Goal: Information Seeking & Learning: Learn about a topic

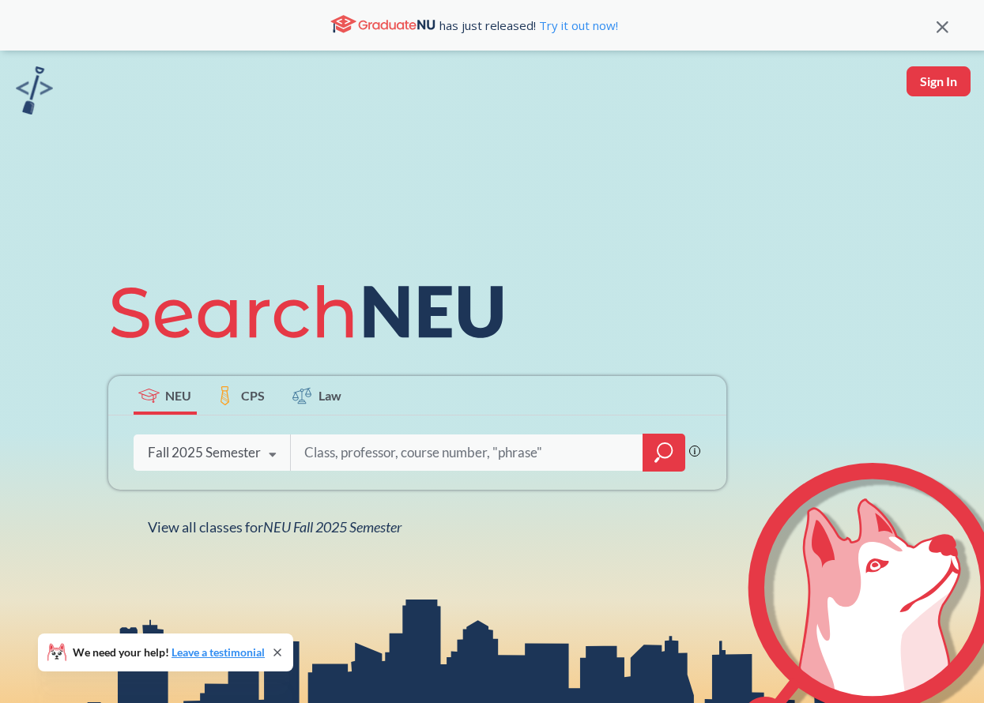
click at [350, 539] on div "NEU CPS Law Phrase search guarantees the exact search appears in the results. E…" at bounding box center [492, 402] width 984 height 703
click at [362, 526] on span "NEU Fall 2025 Semester" at bounding box center [332, 526] width 138 height 17
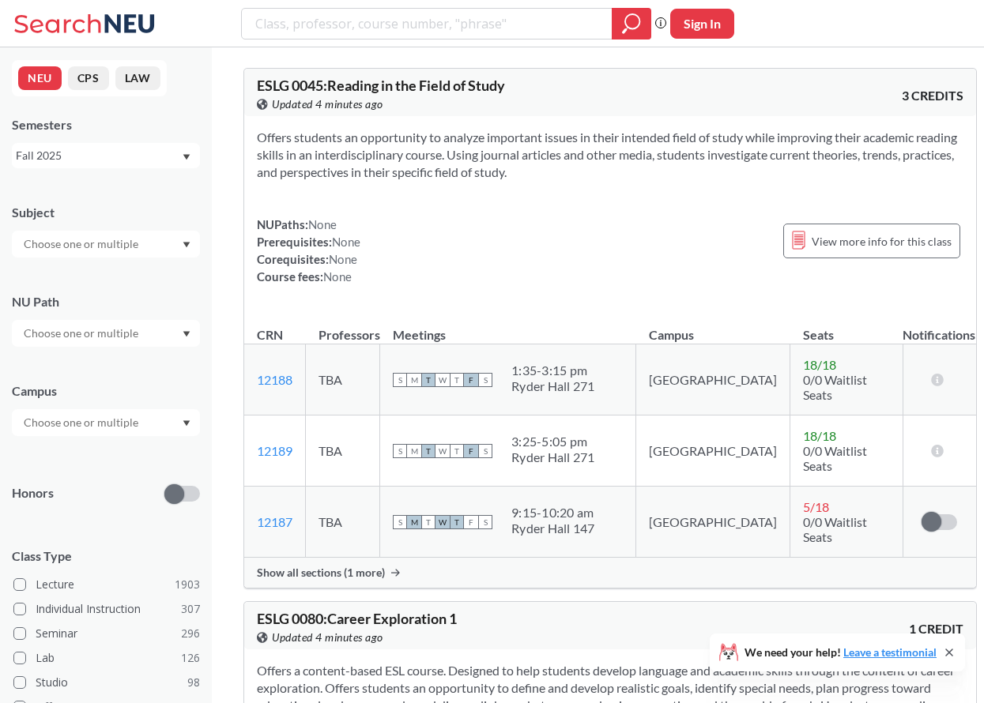
click at [120, 249] on input "text" at bounding box center [82, 244] width 133 height 19
type input "fin"
click at [122, 267] on div "FINA ( 50 )" at bounding box center [110, 271] width 179 height 17
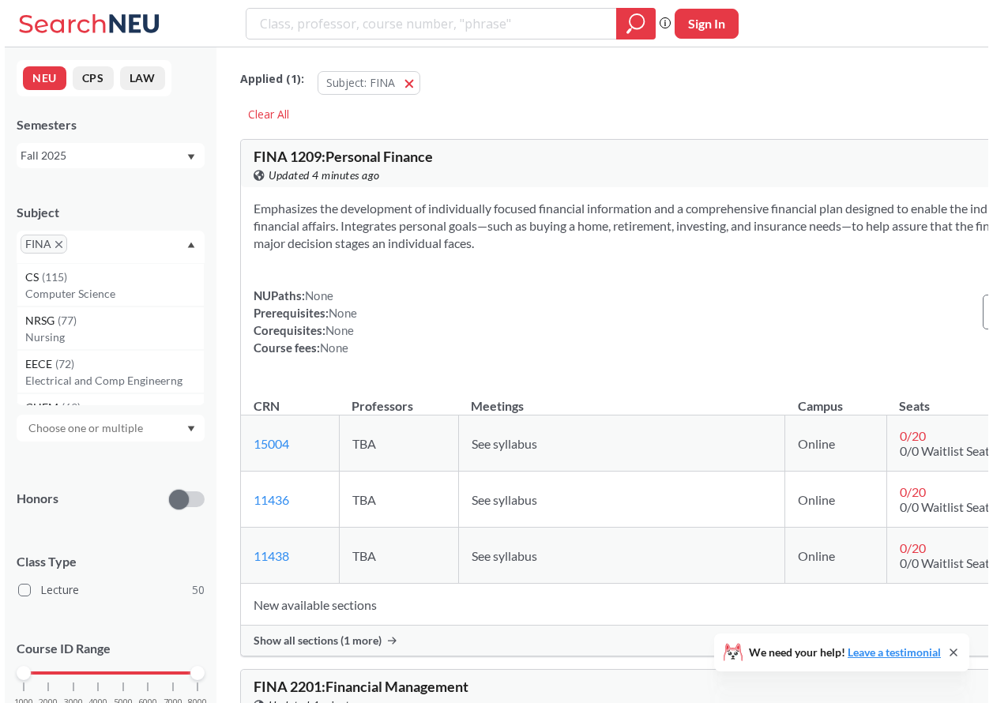
scroll to position [55, 0]
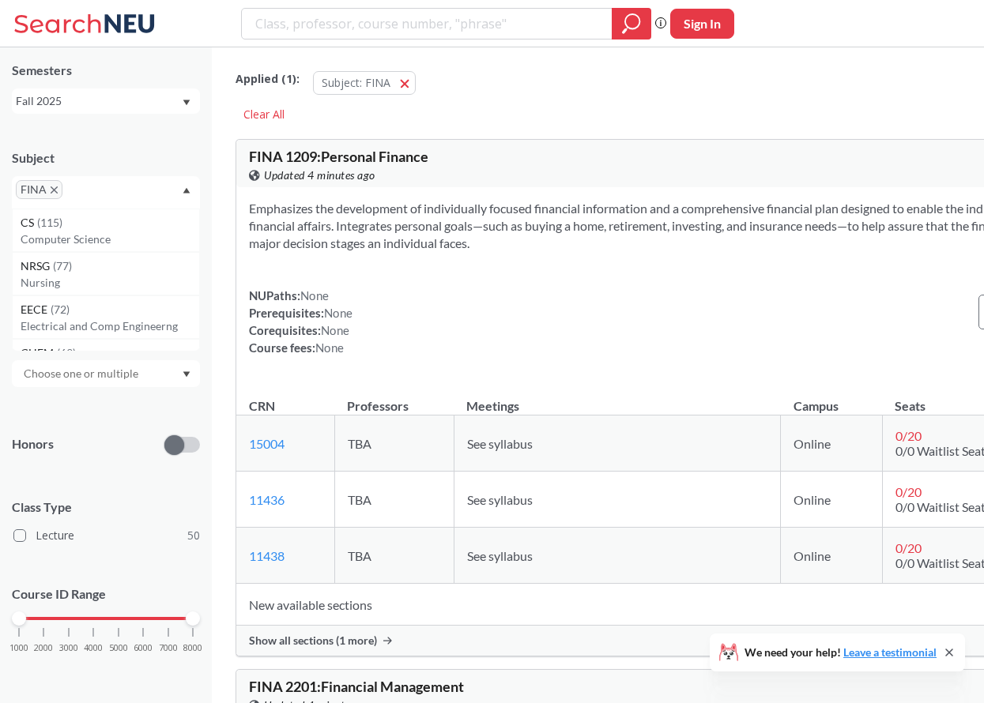
click at [177, 382] on div at bounding box center [106, 373] width 188 height 27
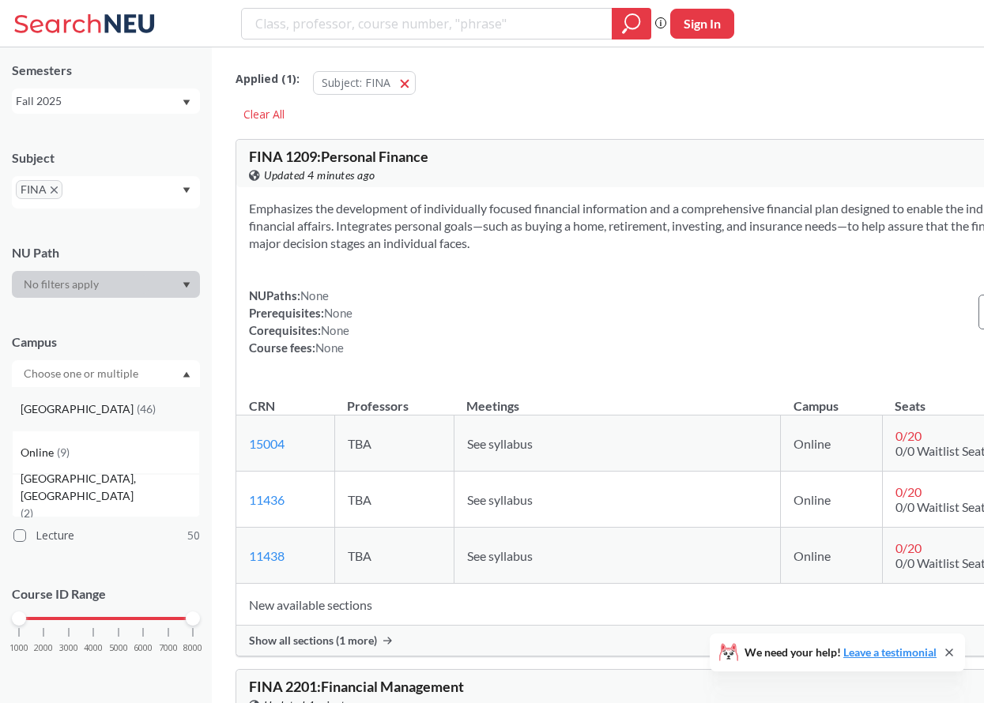
click at [167, 405] on div "[GEOGRAPHIC_DATA] ( 46 )" at bounding box center [110, 409] width 179 height 17
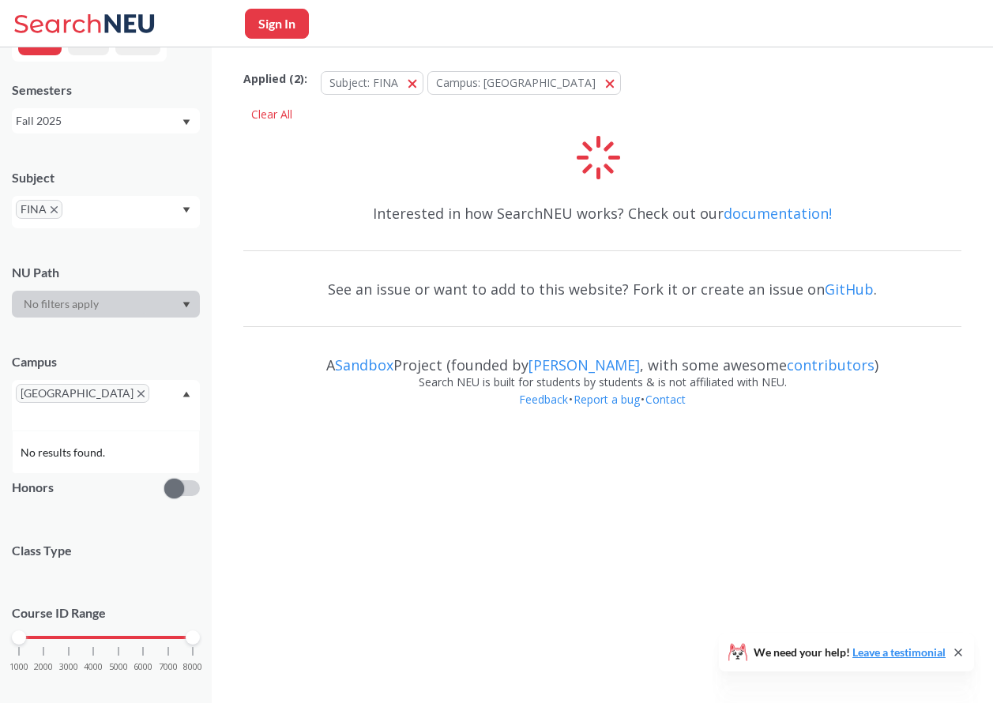
scroll to position [55, 0]
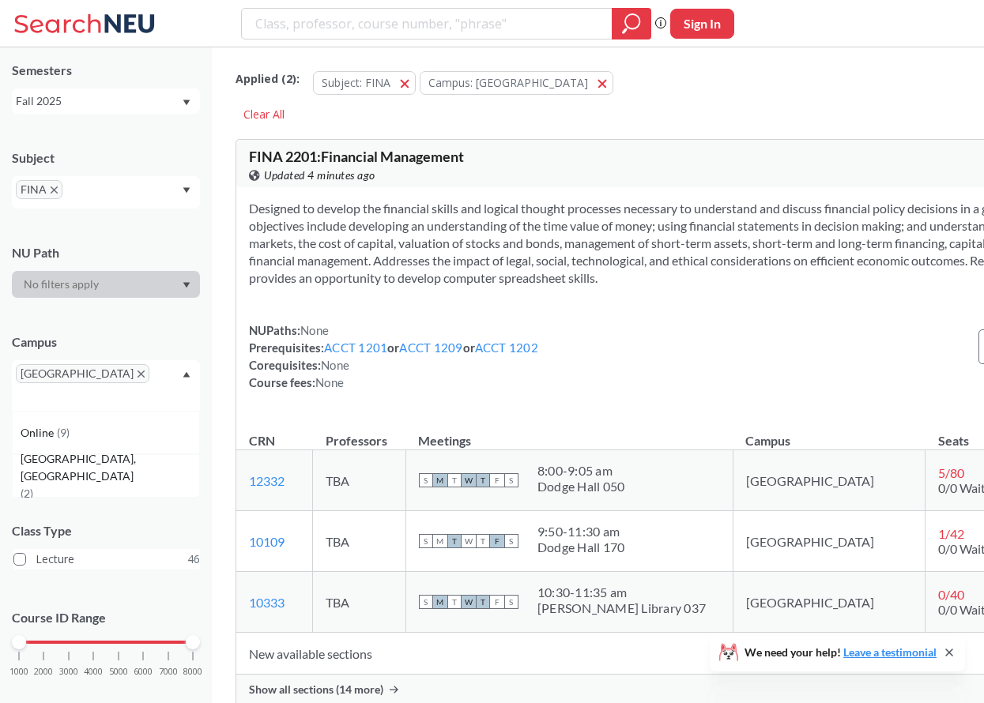
click at [94, 549] on label "Lecture 46" at bounding box center [106, 559] width 186 height 21
click at [48, 551] on input "Lecture 46" at bounding box center [42, 557] width 13 height 13
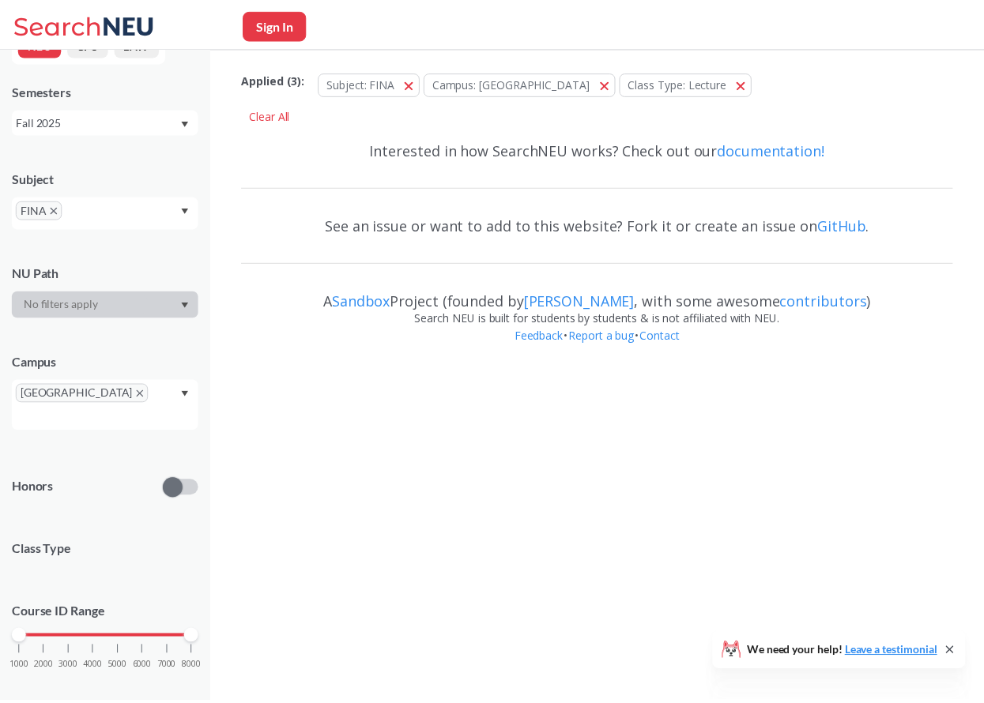
scroll to position [55, 0]
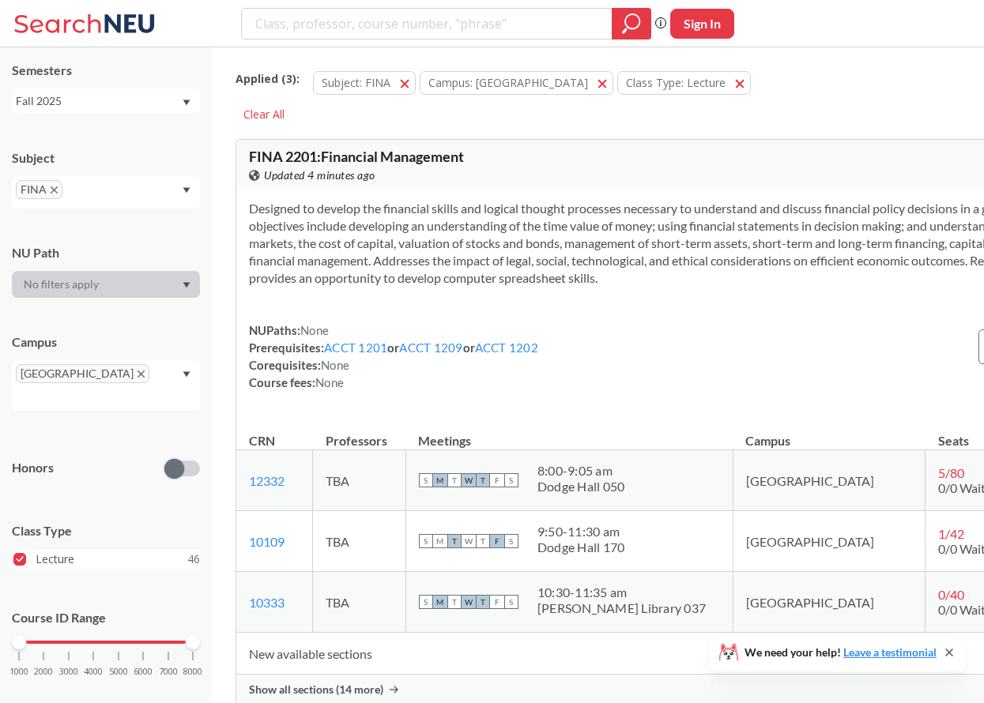
click at [21, 553] on span at bounding box center [19, 559] width 13 height 13
click at [36, 551] on input "Lecture 46" at bounding box center [42, 557] width 13 height 13
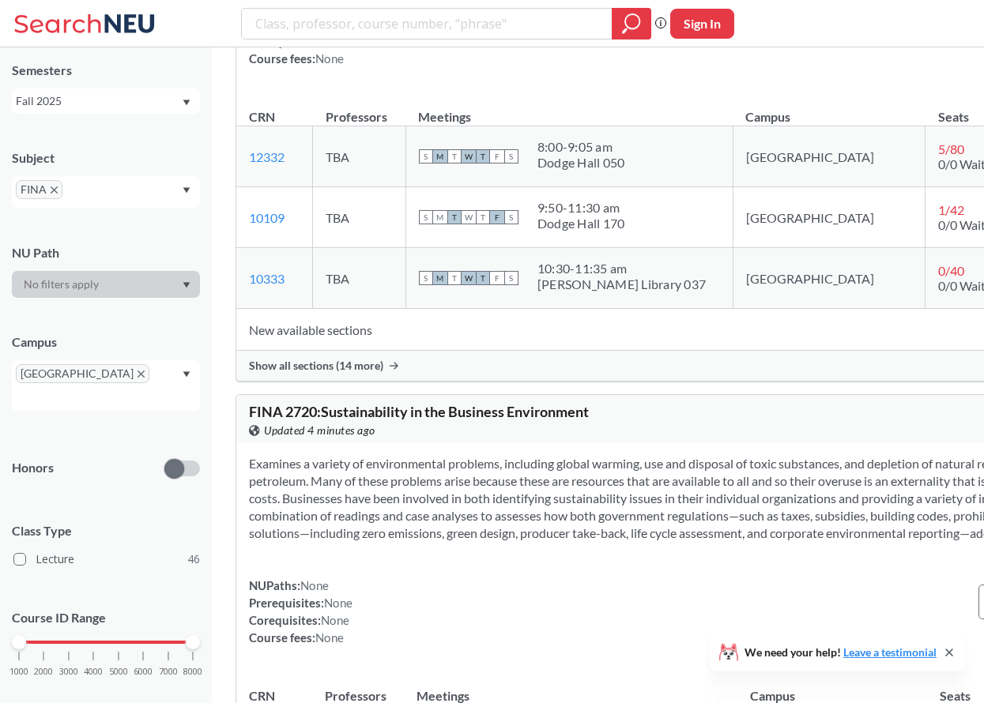
scroll to position [339, 0]
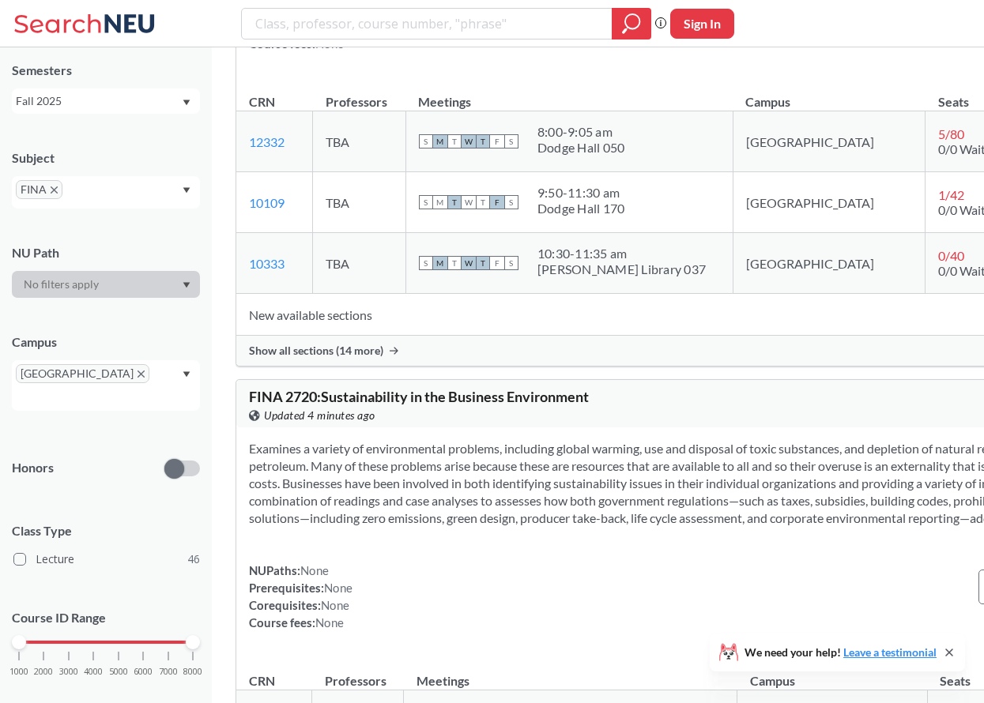
click at [333, 356] on div "Show all sections (14 more)" at bounding box center [703, 351] width 935 height 30
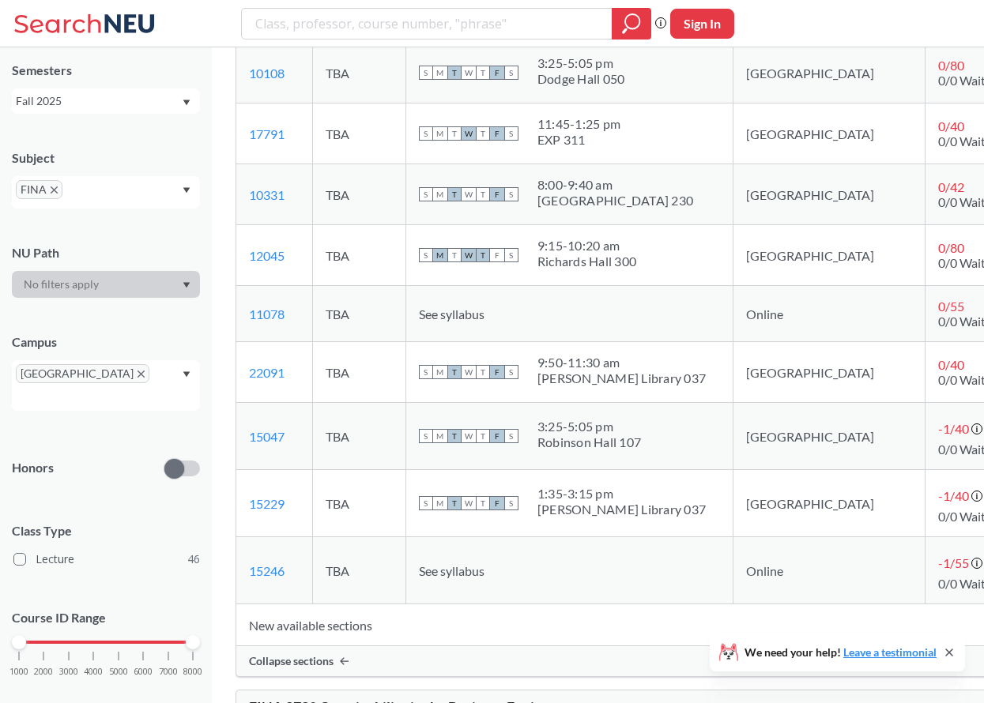
scroll to position [903, 0]
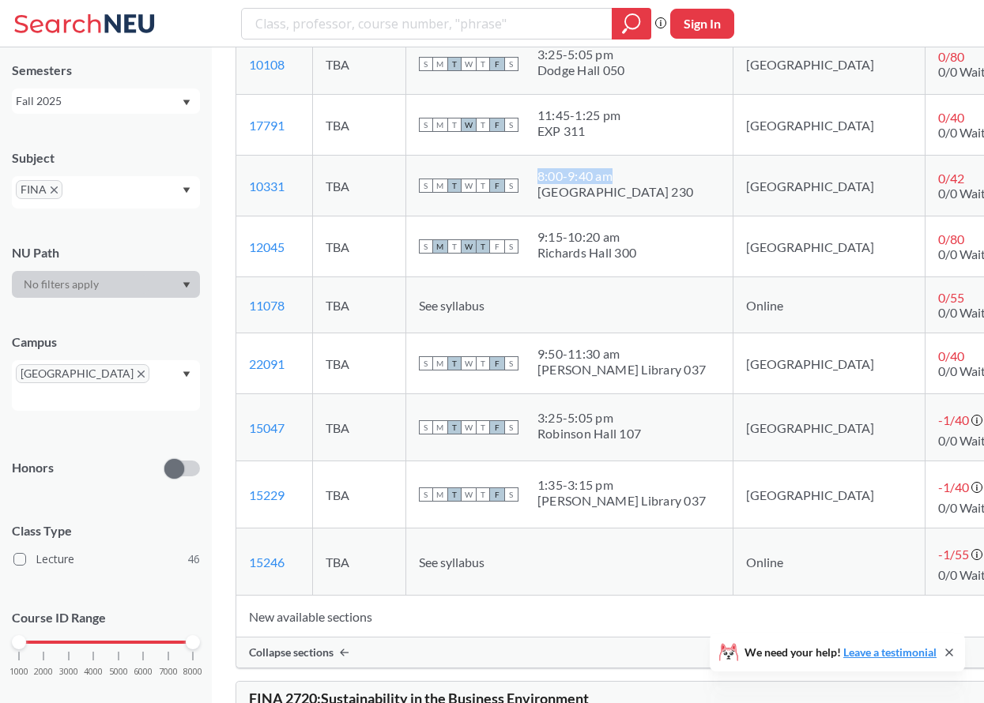
drag, startPoint x: 532, startPoint y: 194, endPoint x: 613, endPoint y: 189, distance: 81.5
click at [613, 189] on div "S M T W T F S 8:00 - 9:40 am [GEOGRAPHIC_DATA] 230" at bounding box center [569, 185] width 301 height 35
copy div "8:00 - 9:40 am"
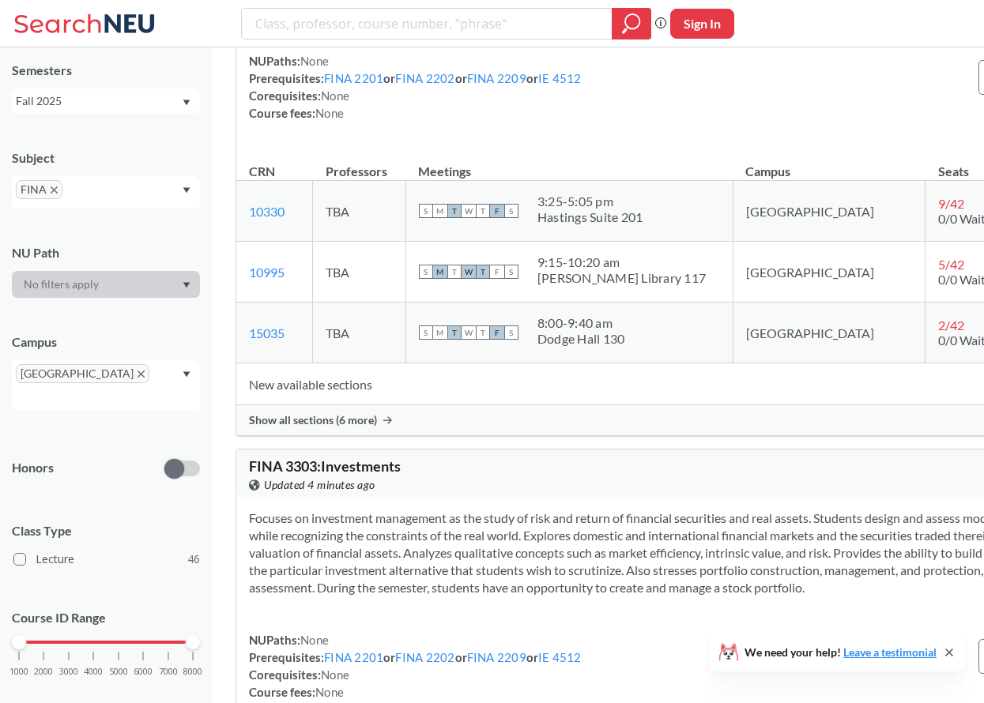
scroll to position [3387, 0]
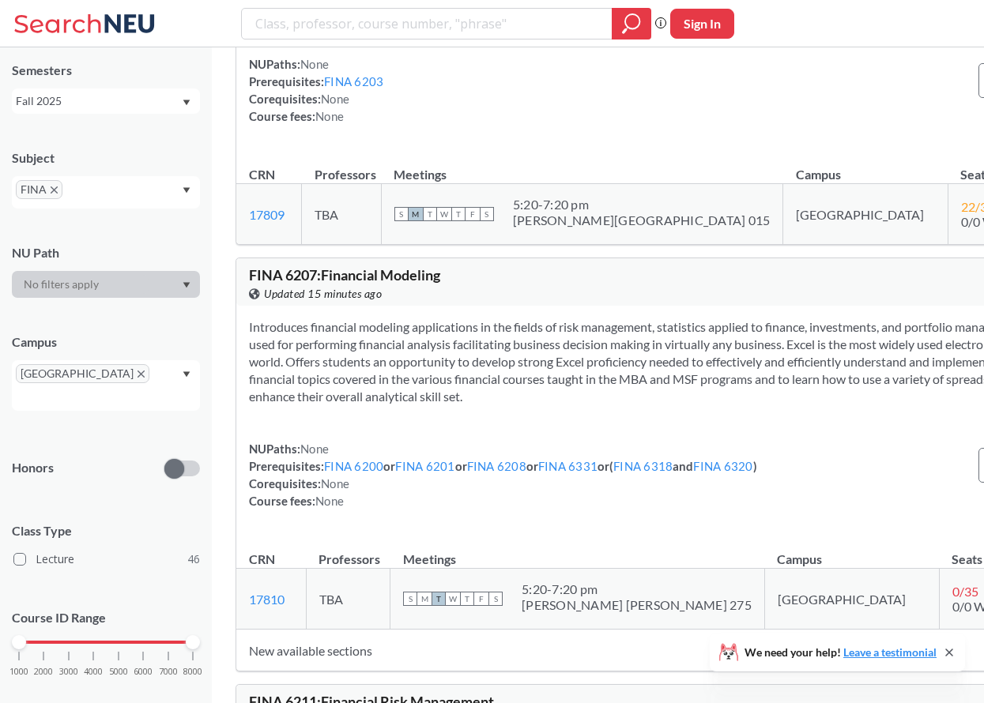
scroll to position [12177, 0]
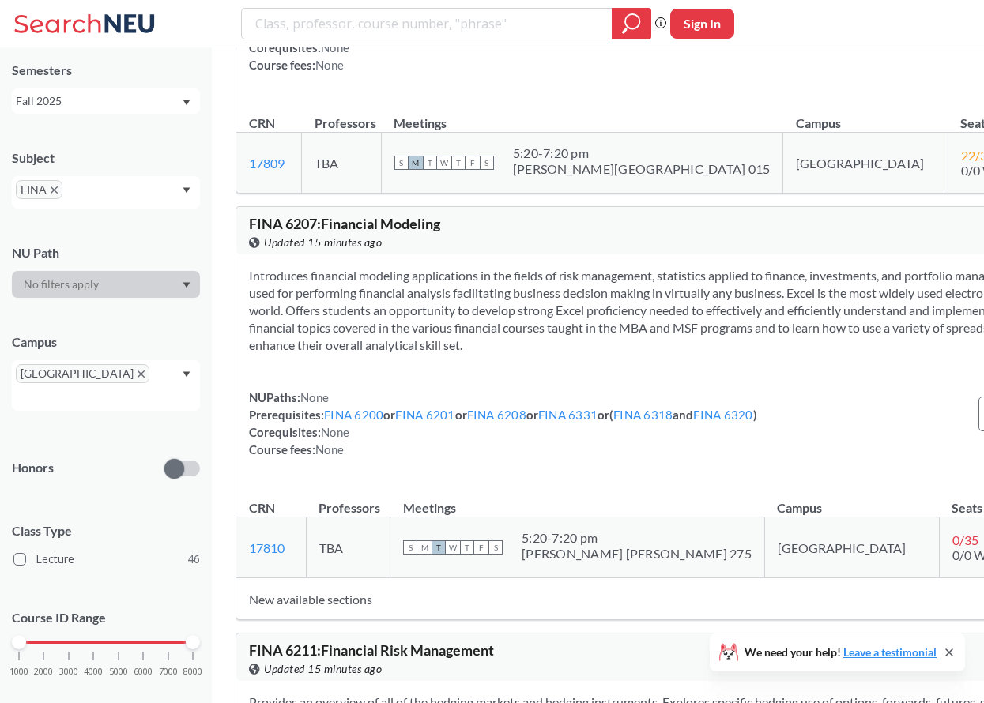
click at [70, 184] on div "FINA" at bounding box center [106, 192] width 188 height 32
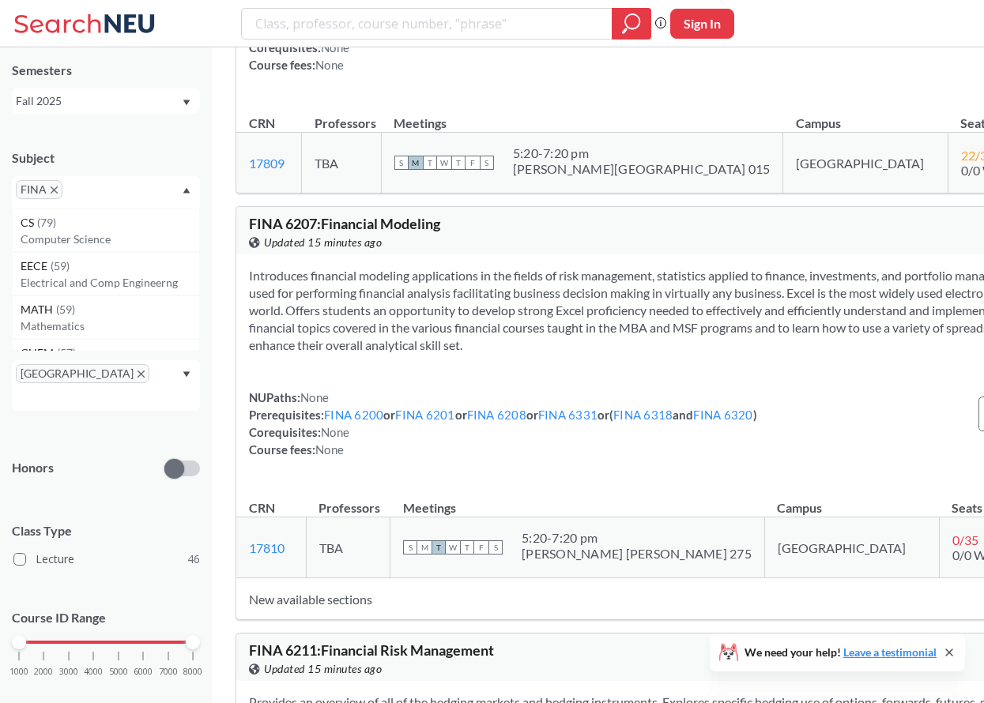
click at [55, 183] on span "FINA" at bounding box center [39, 189] width 47 height 19
click at [88, 188] on input "text" at bounding box center [89, 195] width 47 height 19
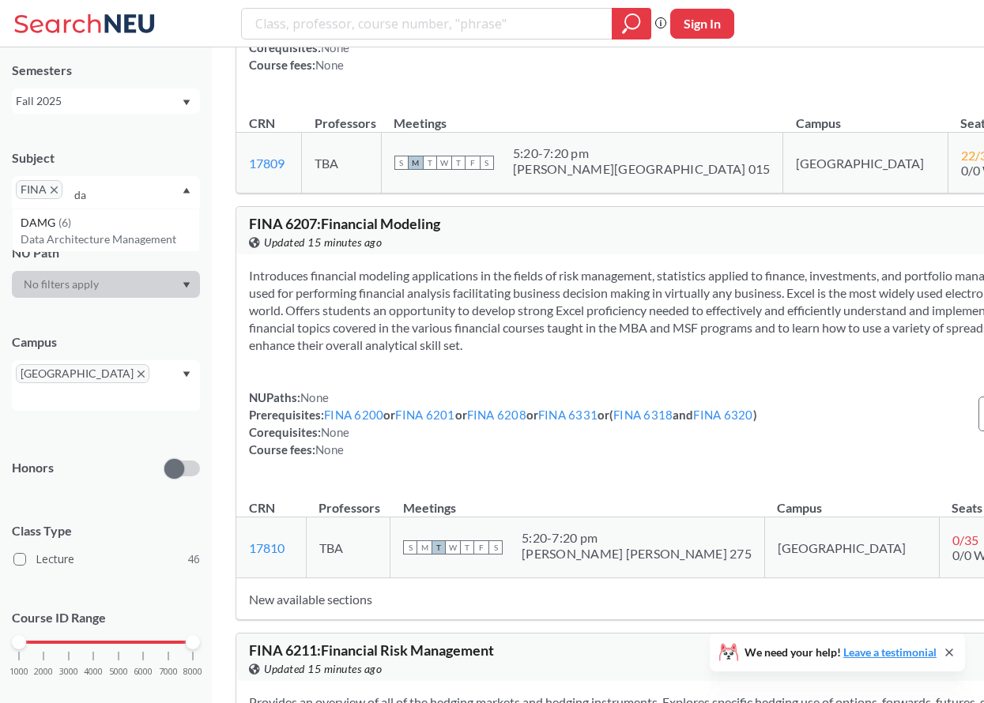
scroll to position [0, 0]
type input "ds"
click at [57, 227] on span "( 13 )" at bounding box center [47, 222] width 19 height 13
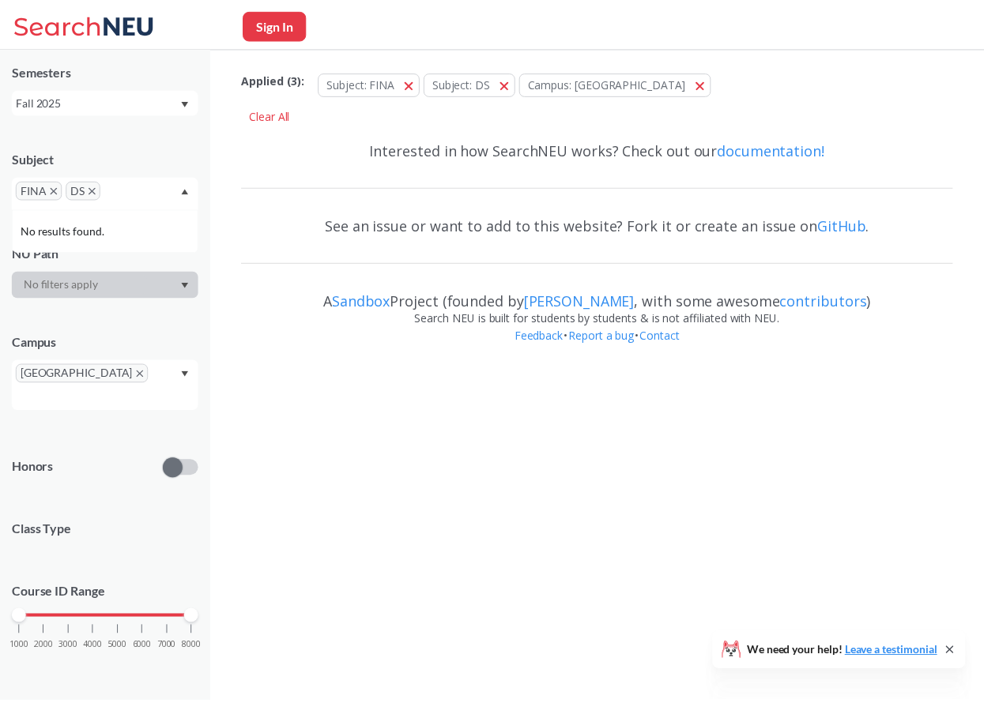
scroll to position [35, 0]
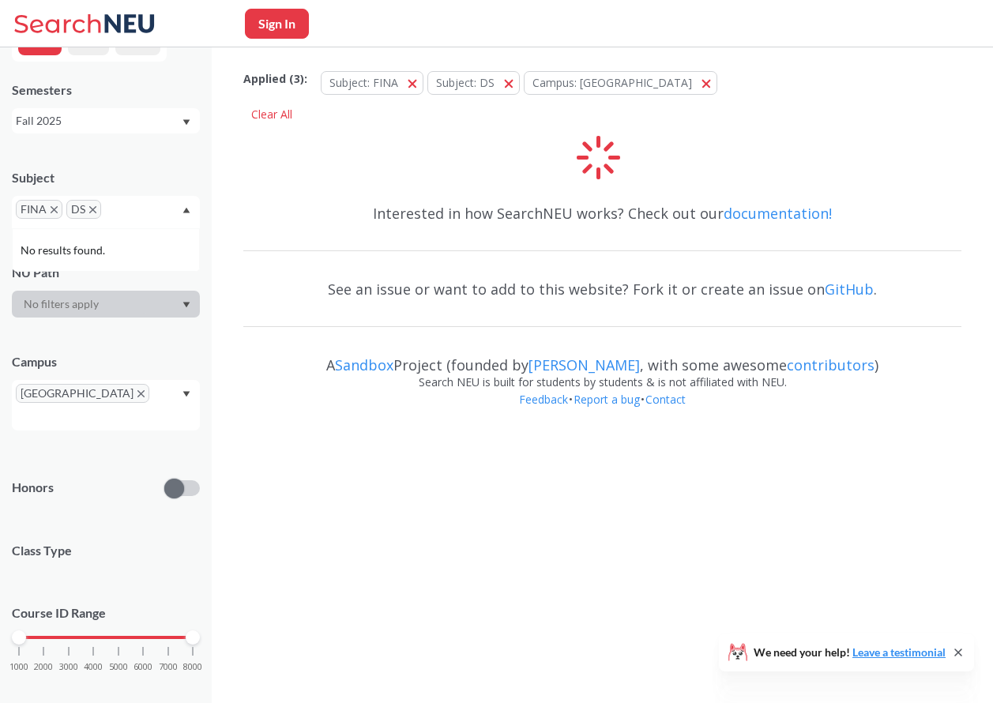
click at [47, 209] on span "FINA" at bounding box center [39, 209] width 47 height 19
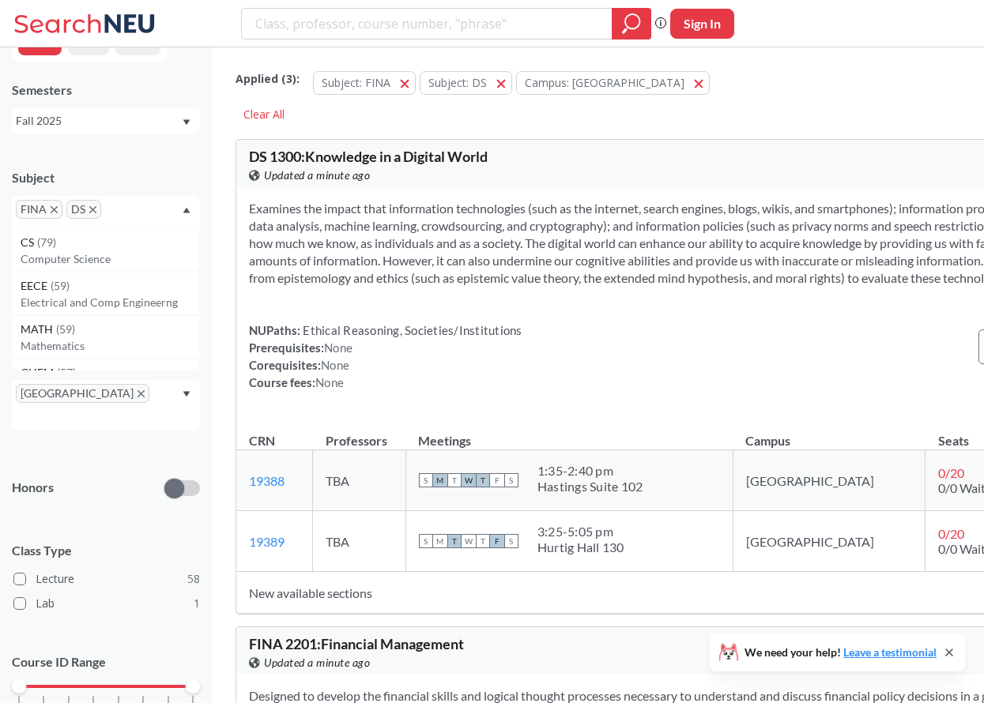
click at [53, 209] on icon "X to remove pill" at bounding box center [54, 209] width 7 height 7
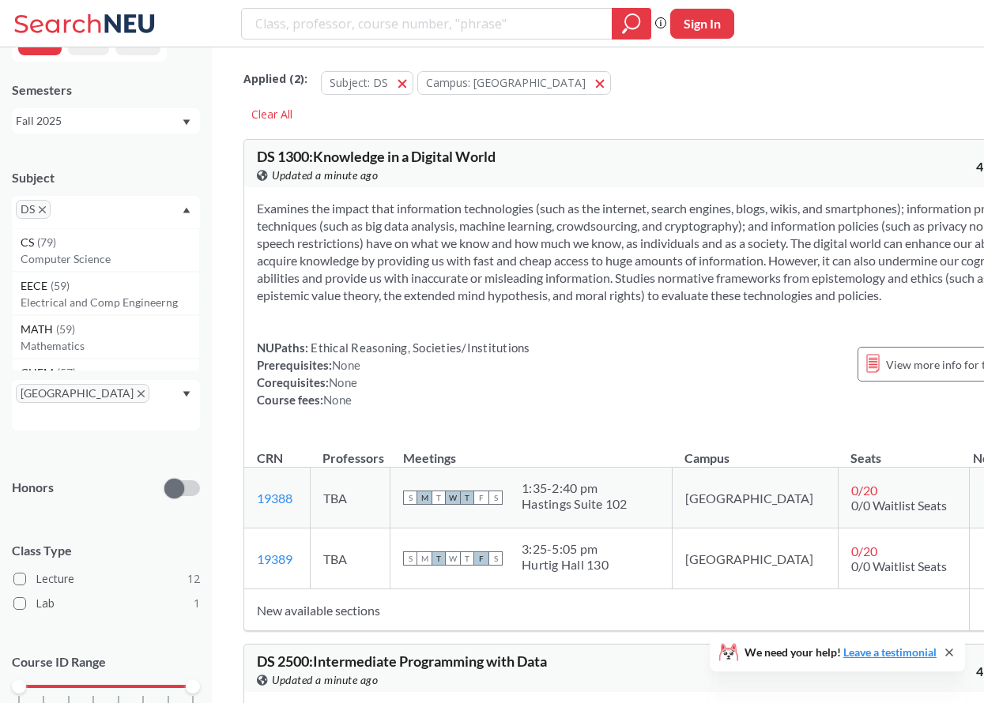
click at [468, 298] on section "Examines the impact that information technologies (such as the internet, search…" at bounding box center [647, 252] width 781 height 104
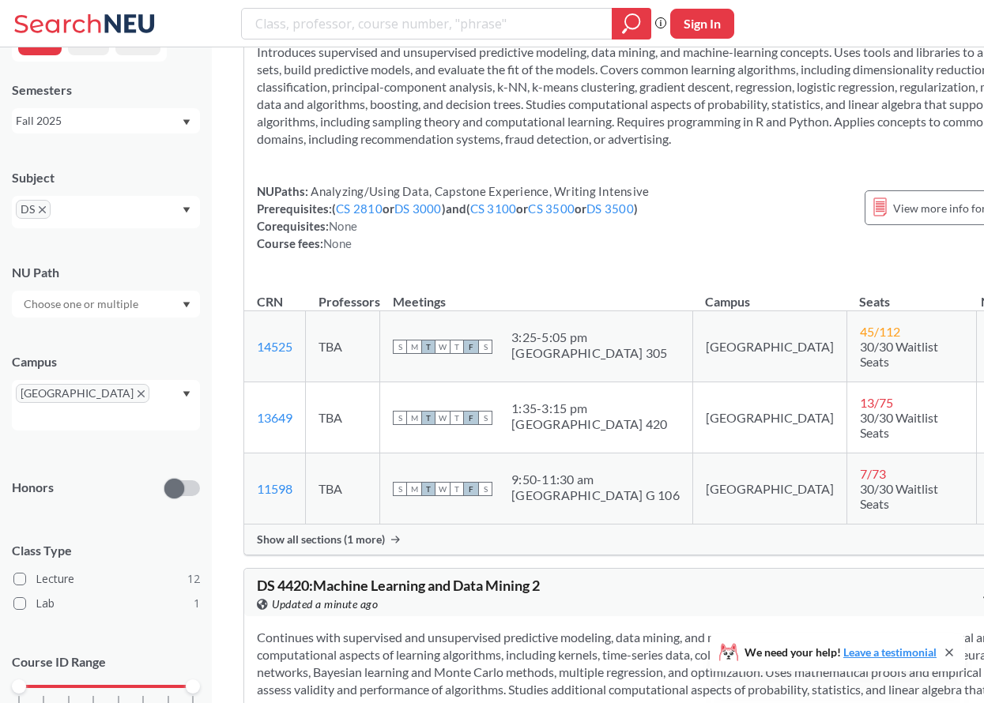
scroll to position [3027, 0]
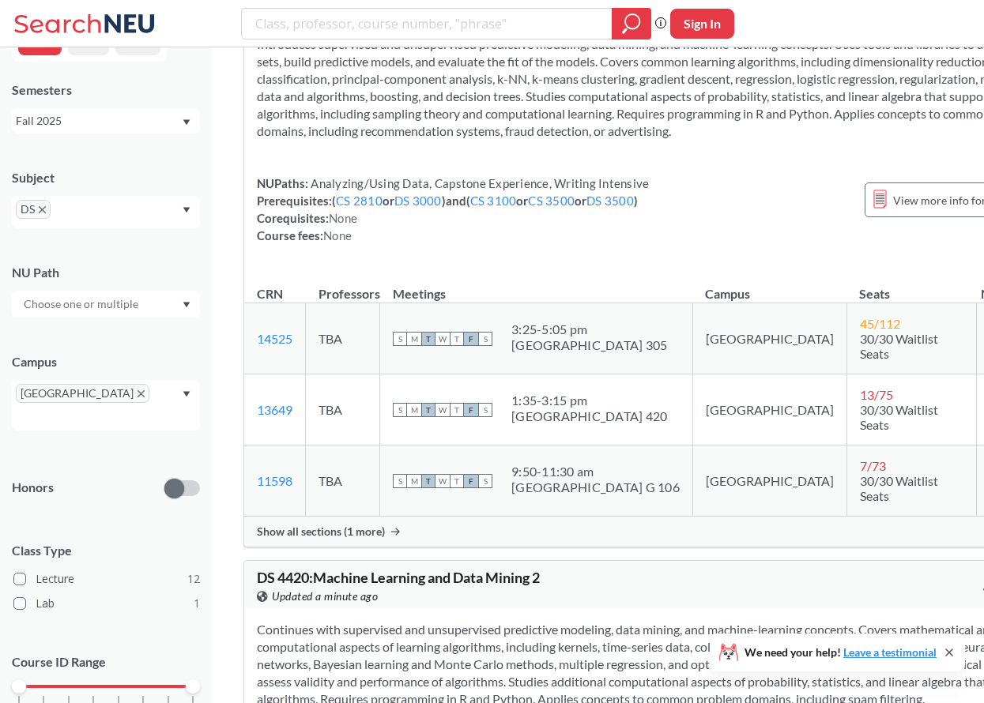
click at [380, 525] on span "Show all sections (1 more)" at bounding box center [321, 532] width 128 height 14
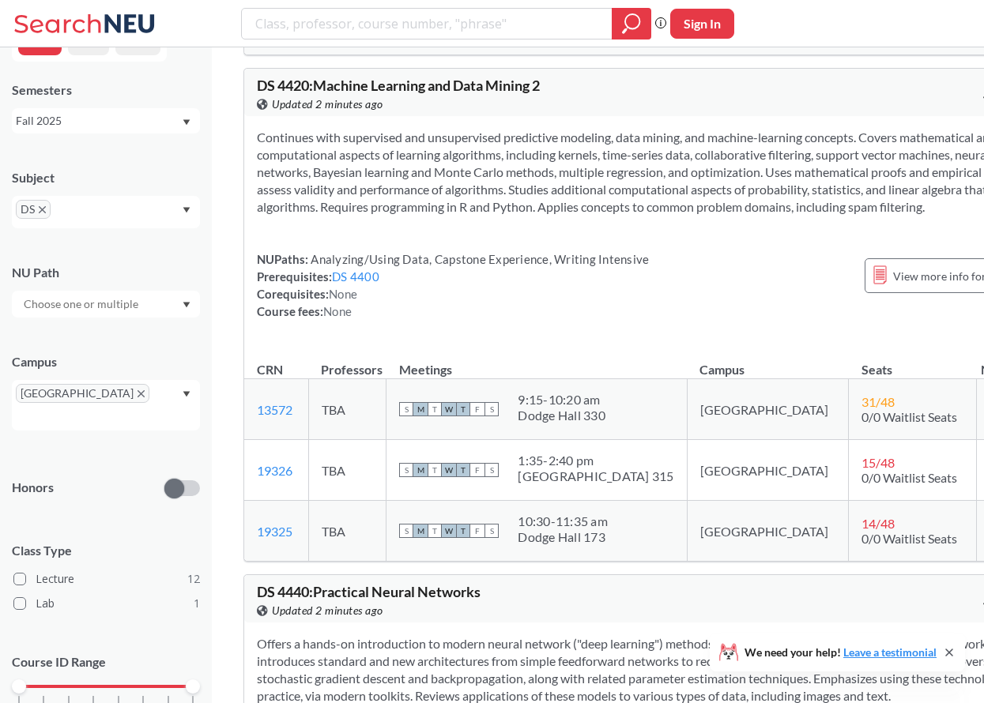
scroll to position [3600, 0]
